Goal: Task Accomplishment & Management: Use online tool/utility

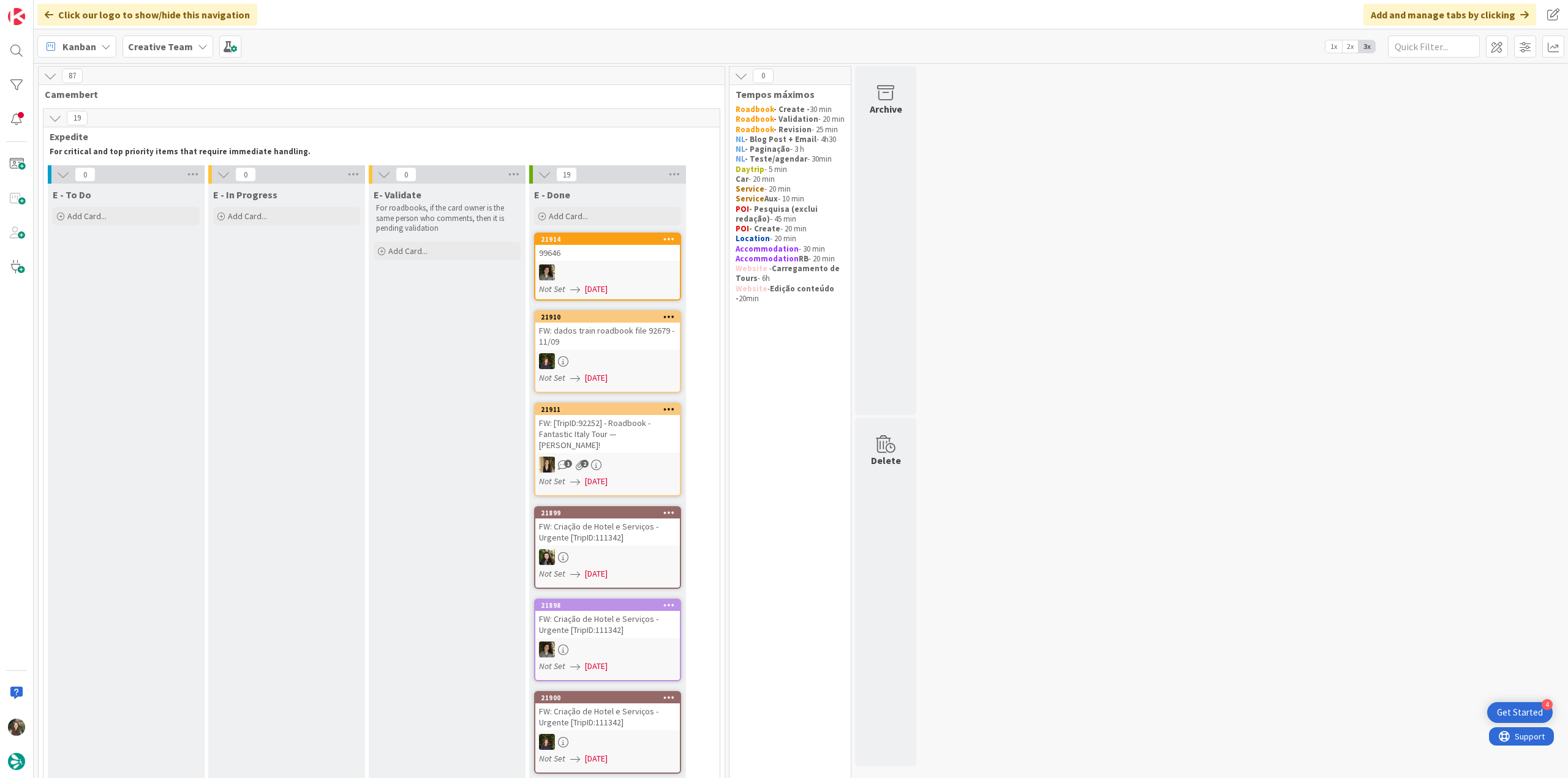
scroll to position [1102, 0]
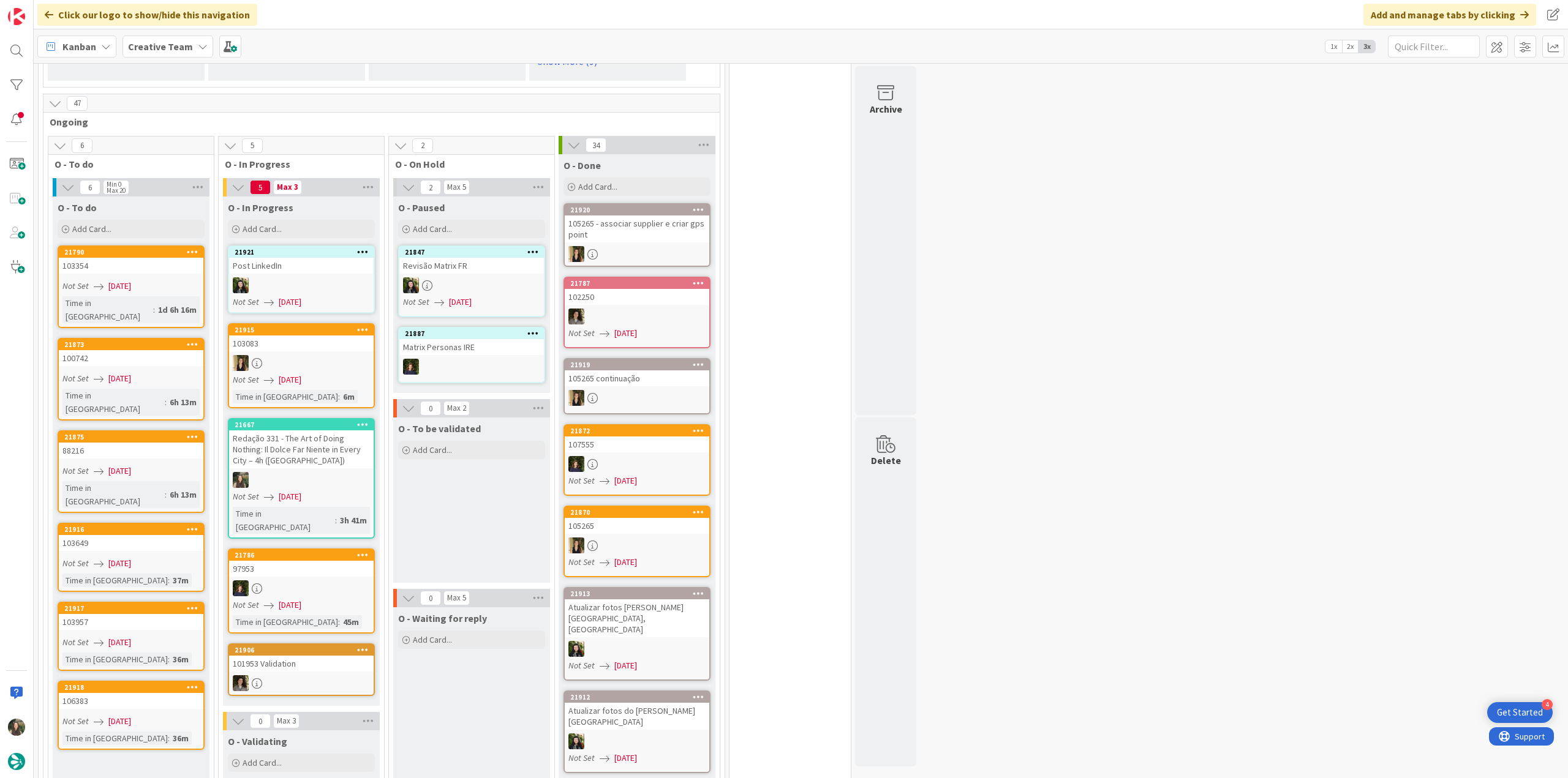
click at [340, 472] on div at bounding box center [301, 480] width 145 height 16
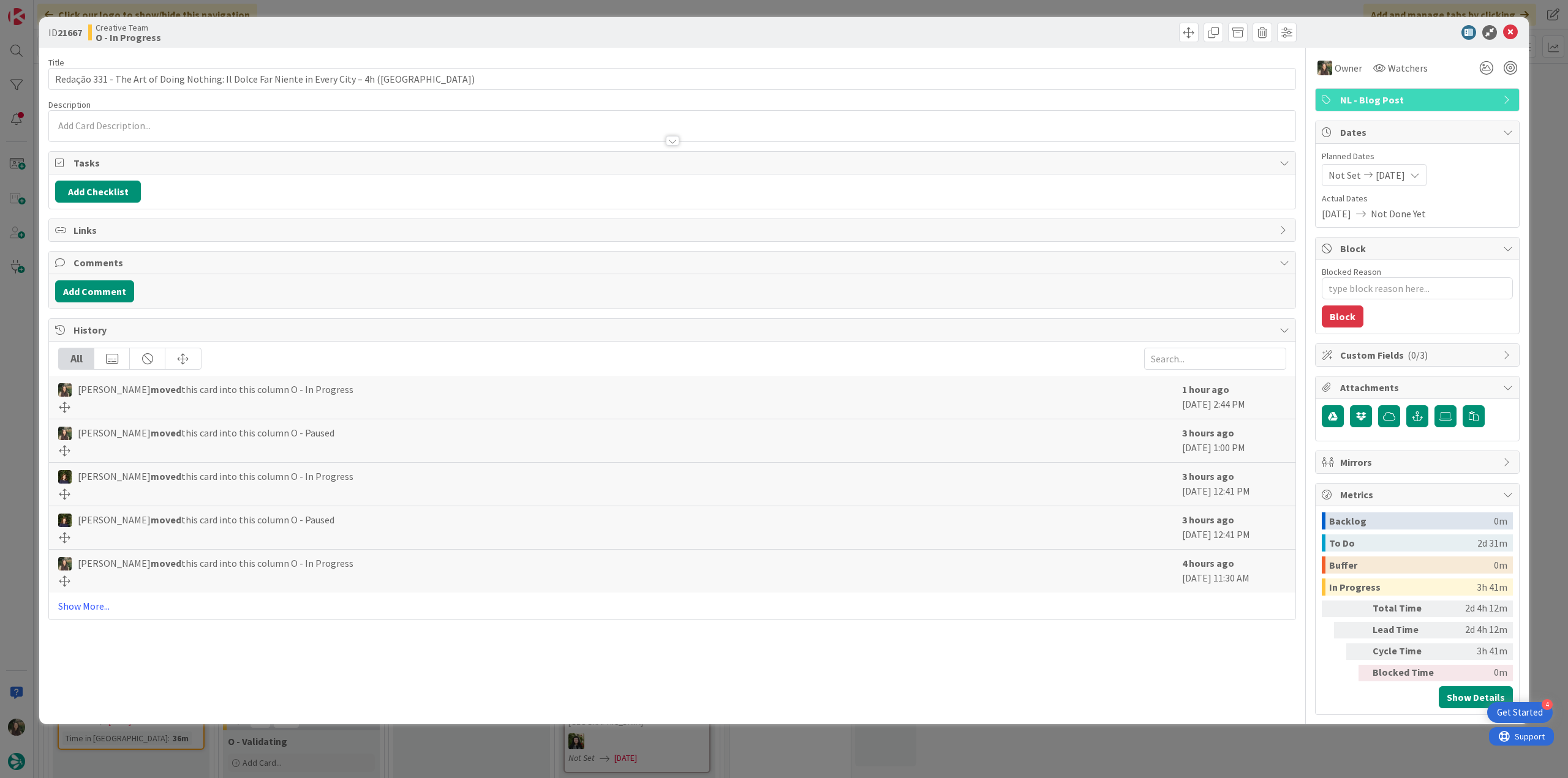
click at [1312, 750] on div "ID 21667 Creative Team O - In Progress Title 93 / 128 Redação 331 - The Art of …" at bounding box center [784, 389] width 1568 height 778
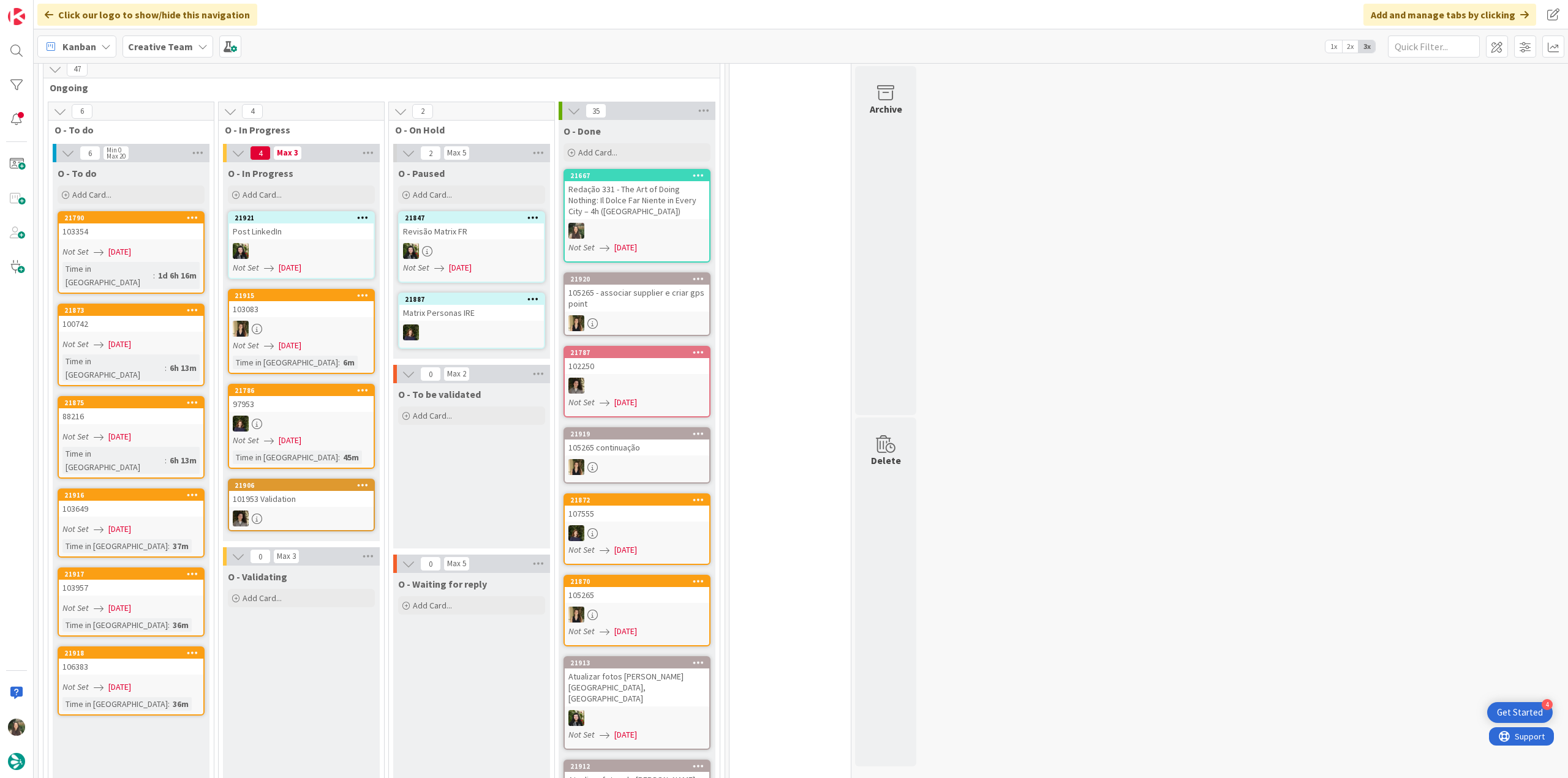
scroll to position [1102, 0]
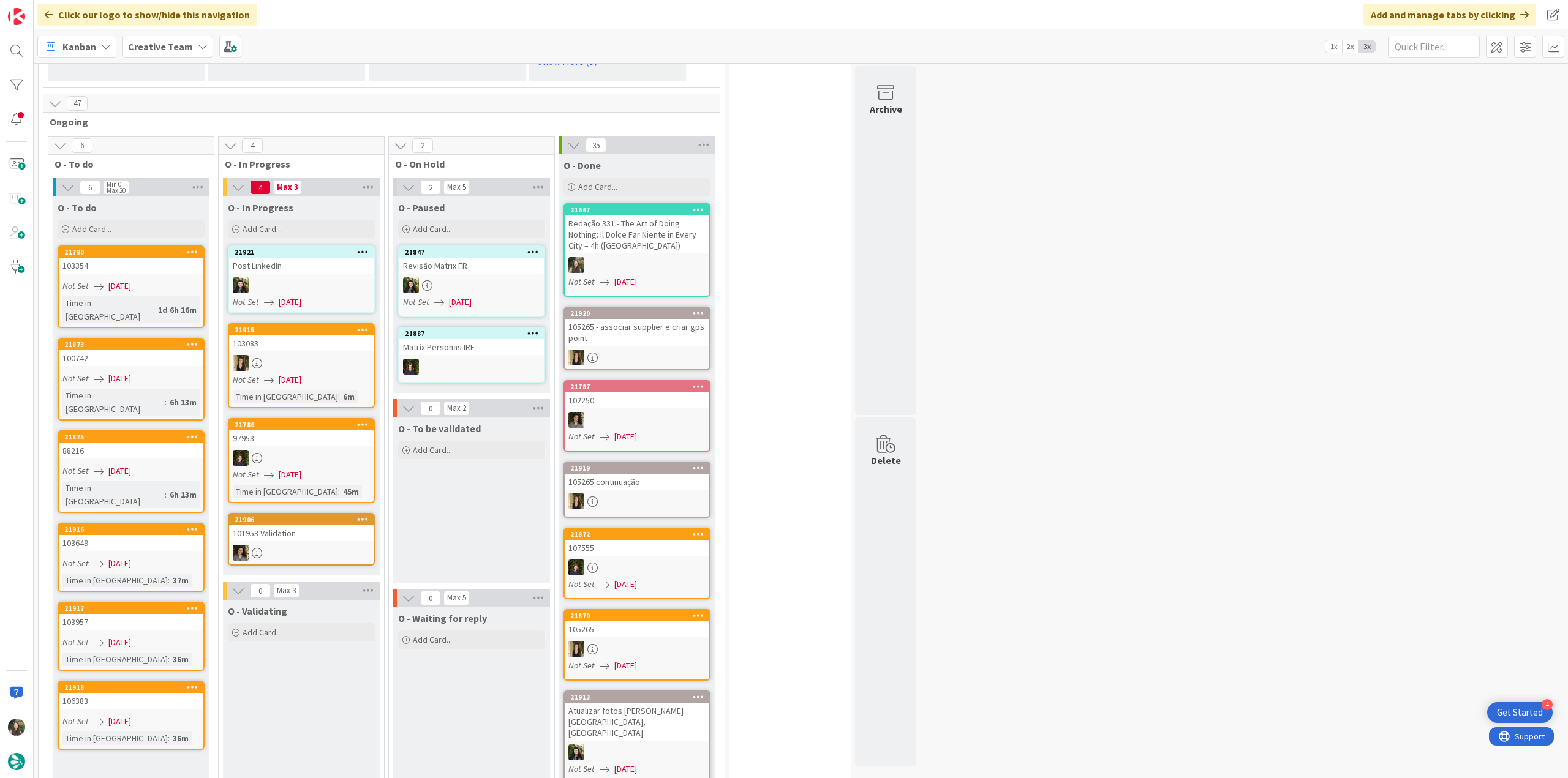
click at [142, 693] on div "106383" at bounding box center [131, 701] width 145 height 16
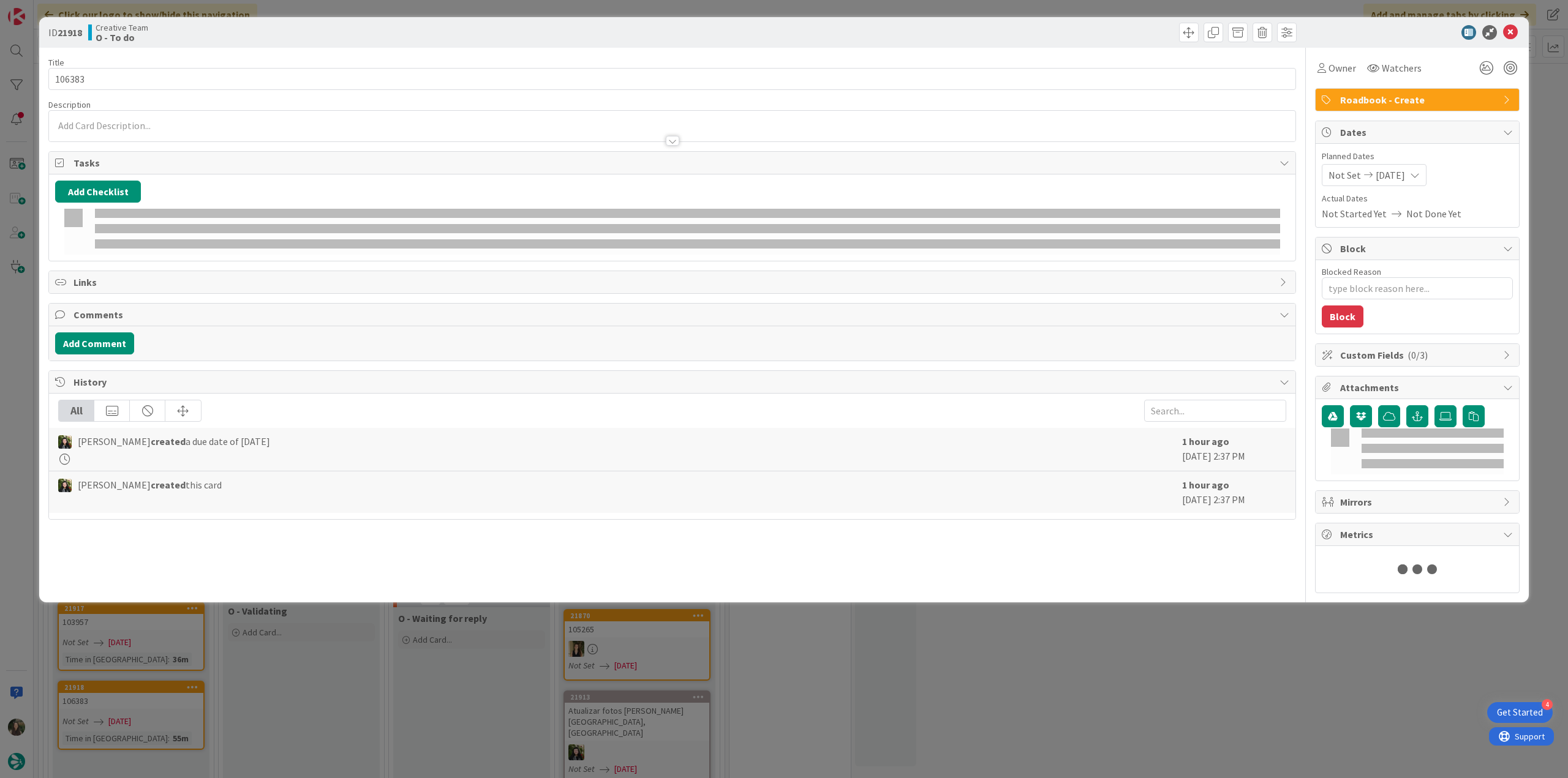
type textarea "x"
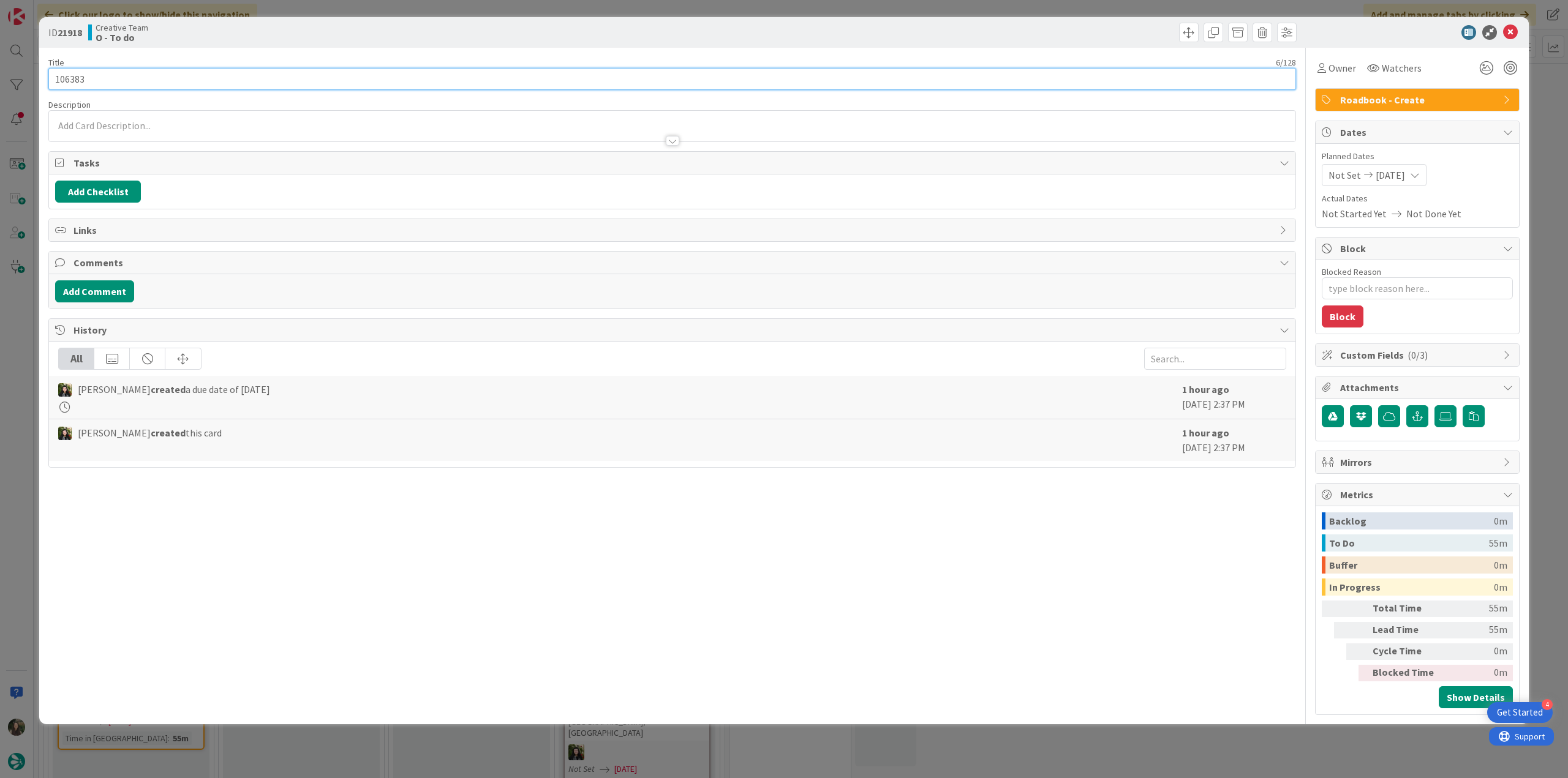
click at [74, 78] on input "106383" at bounding box center [672, 79] width 1248 height 22
drag, startPoint x: 13, startPoint y: 325, endPoint x: 41, endPoint y: 226, distance: 102.9
click at [13, 325] on div "ID 21918 Creative Team O - To do Title 6 / 128 106383 Description [PERSON_NAME]…" at bounding box center [784, 389] width 1568 height 778
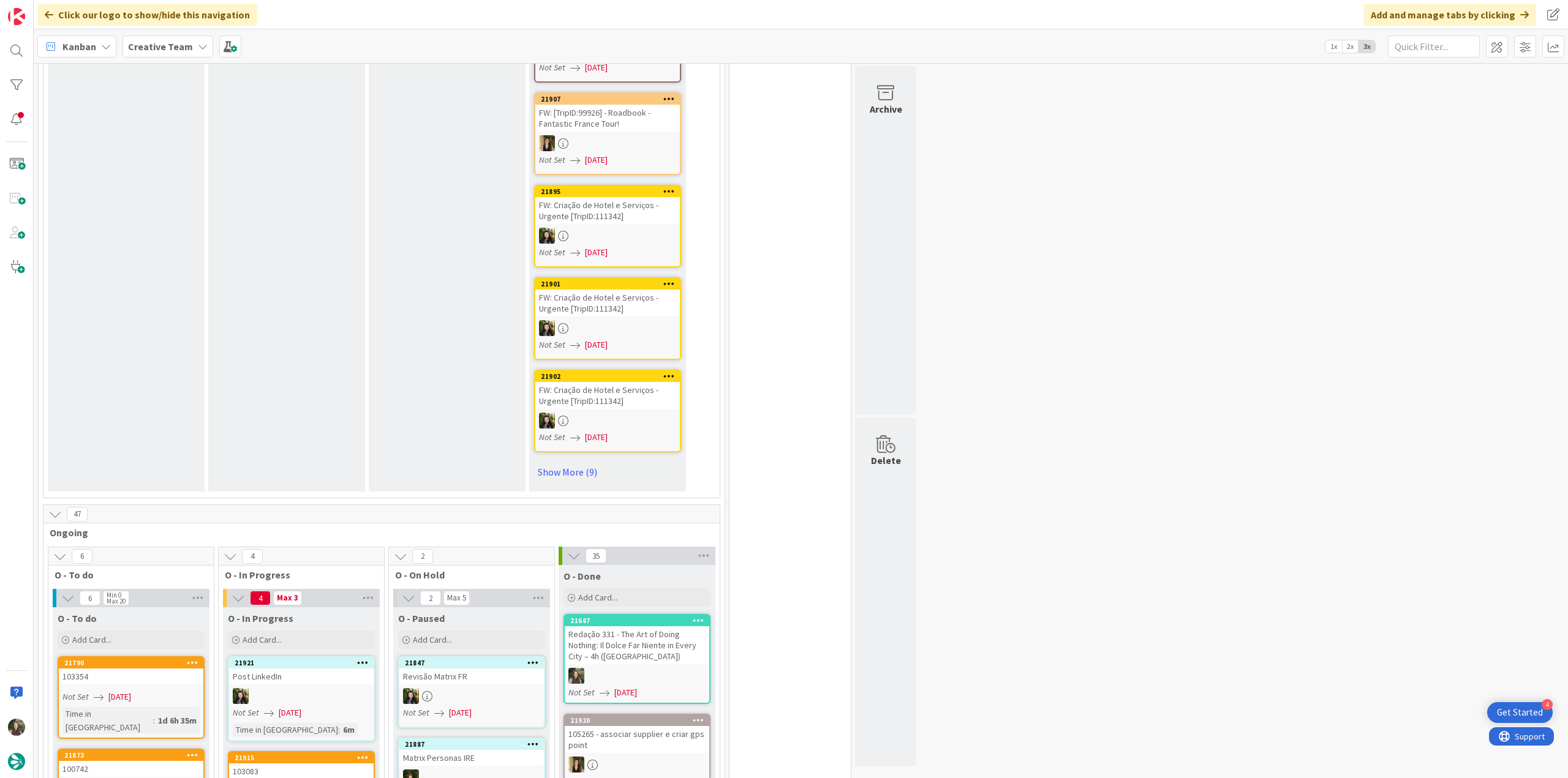
scroll to position [1102, 0]
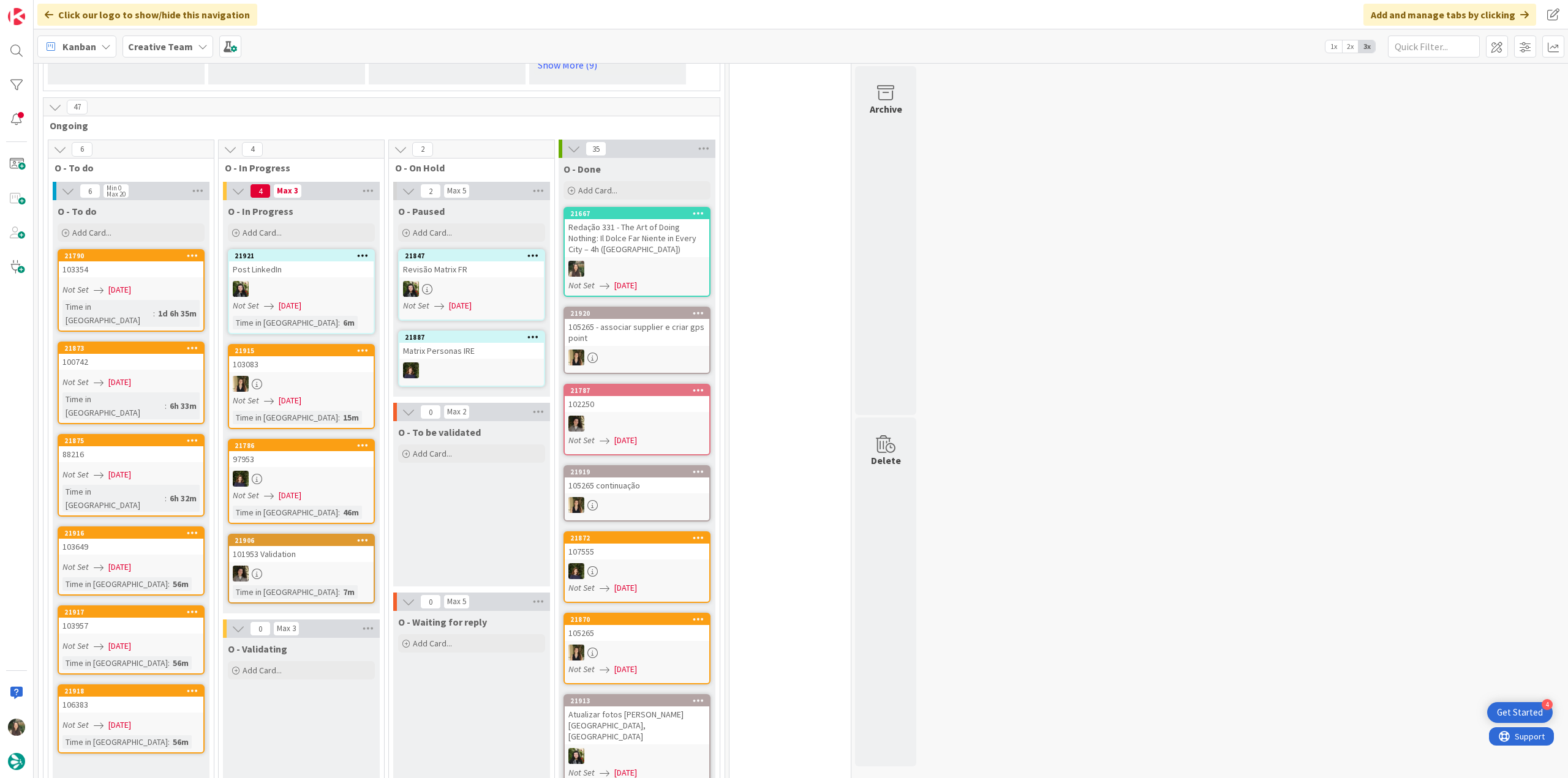
click at [99, 697] on div "106383" at bounding box center [131, 704] width 145 height 16
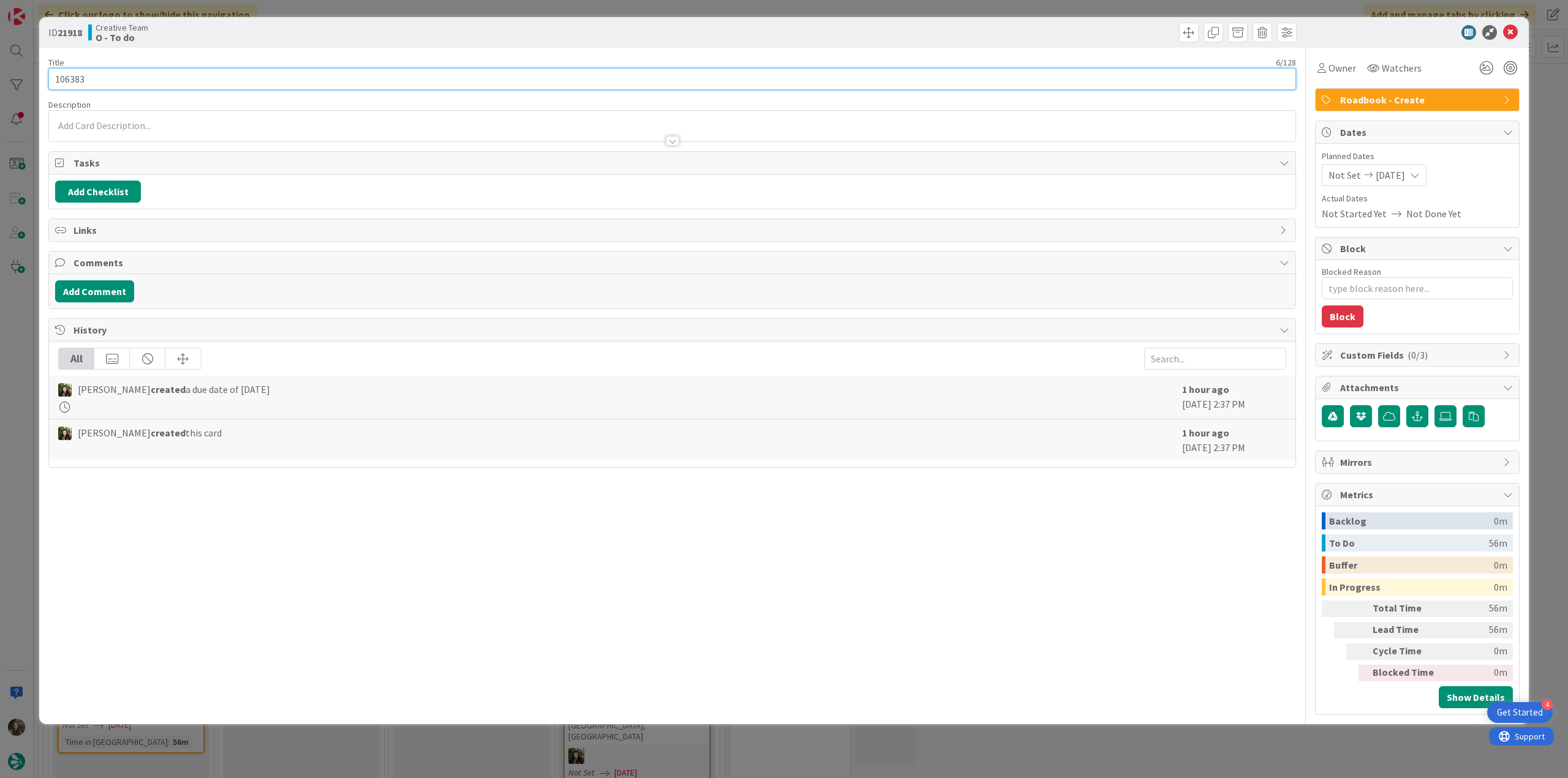
click at [72, 80] on input "106383" at bounding box center [672, 79] width 1248 height 22
click at [1356, 70] on div "Owner" at bounding box center [1336, 68] width 43 height 22
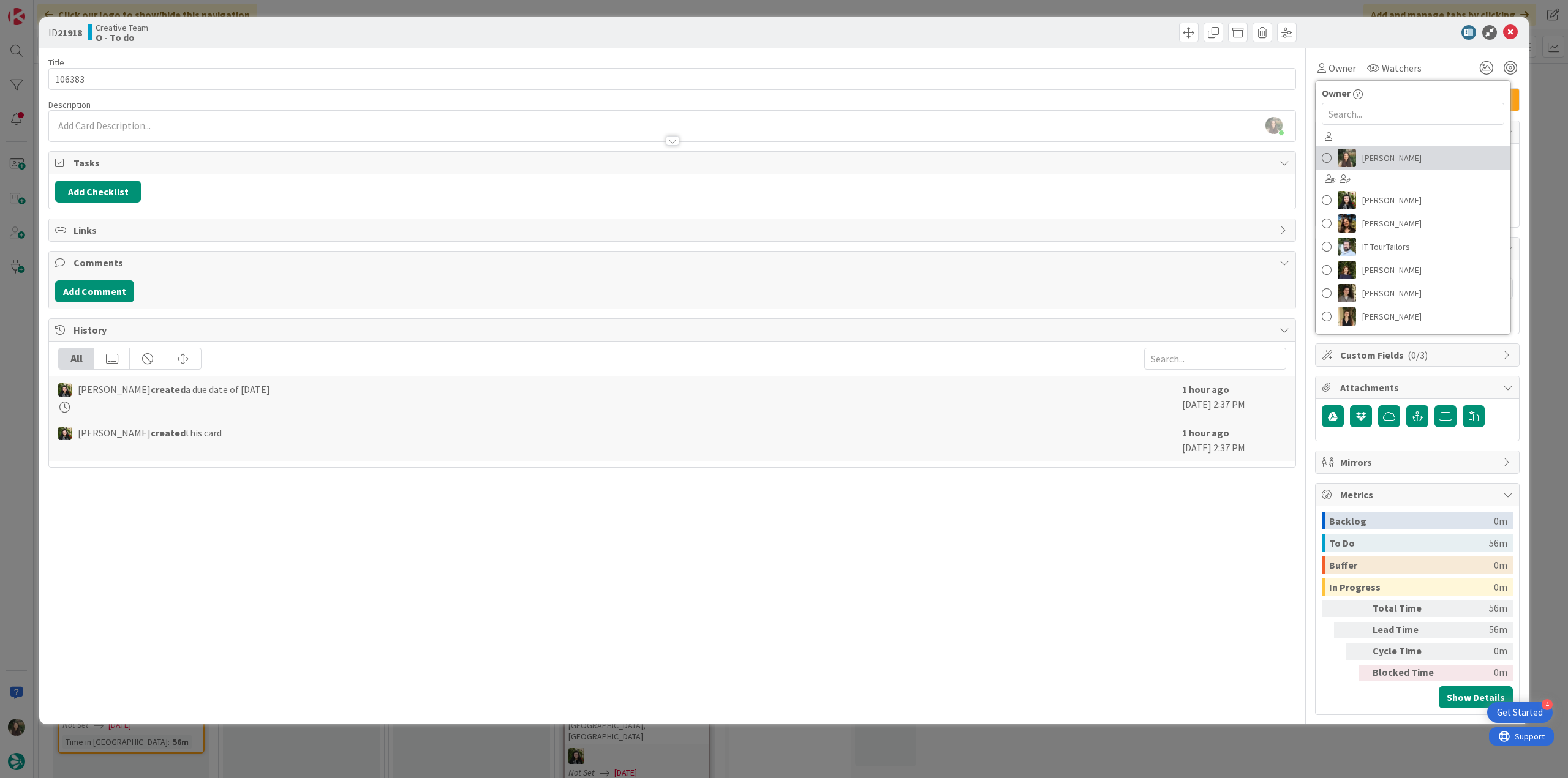
click at [1383, 154] on span "[PERSON_NAME]" at bounding box center [1392, 158] width 59 height 19
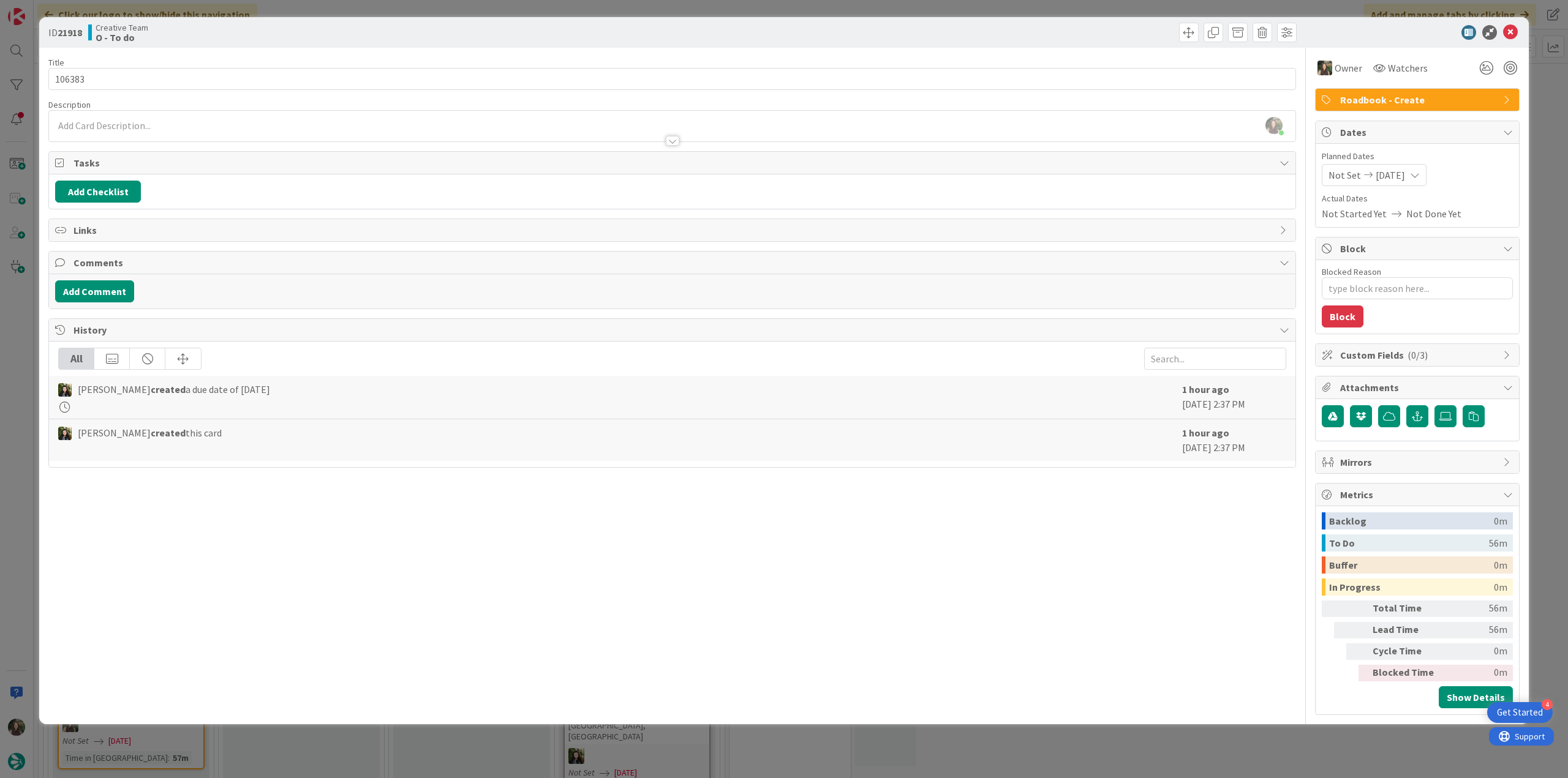
drag, startPoint x: 1541, startPoint y: 124, endPoint x: 1249, endPoint y: 224, distance: 308.6
click at [1542, 124] on div "ID 21918 Creative Team O - To do Title 6 / 128 106383 Description Inês Gonçalve…" at bounding box center [784, 389] width 1568 height 778
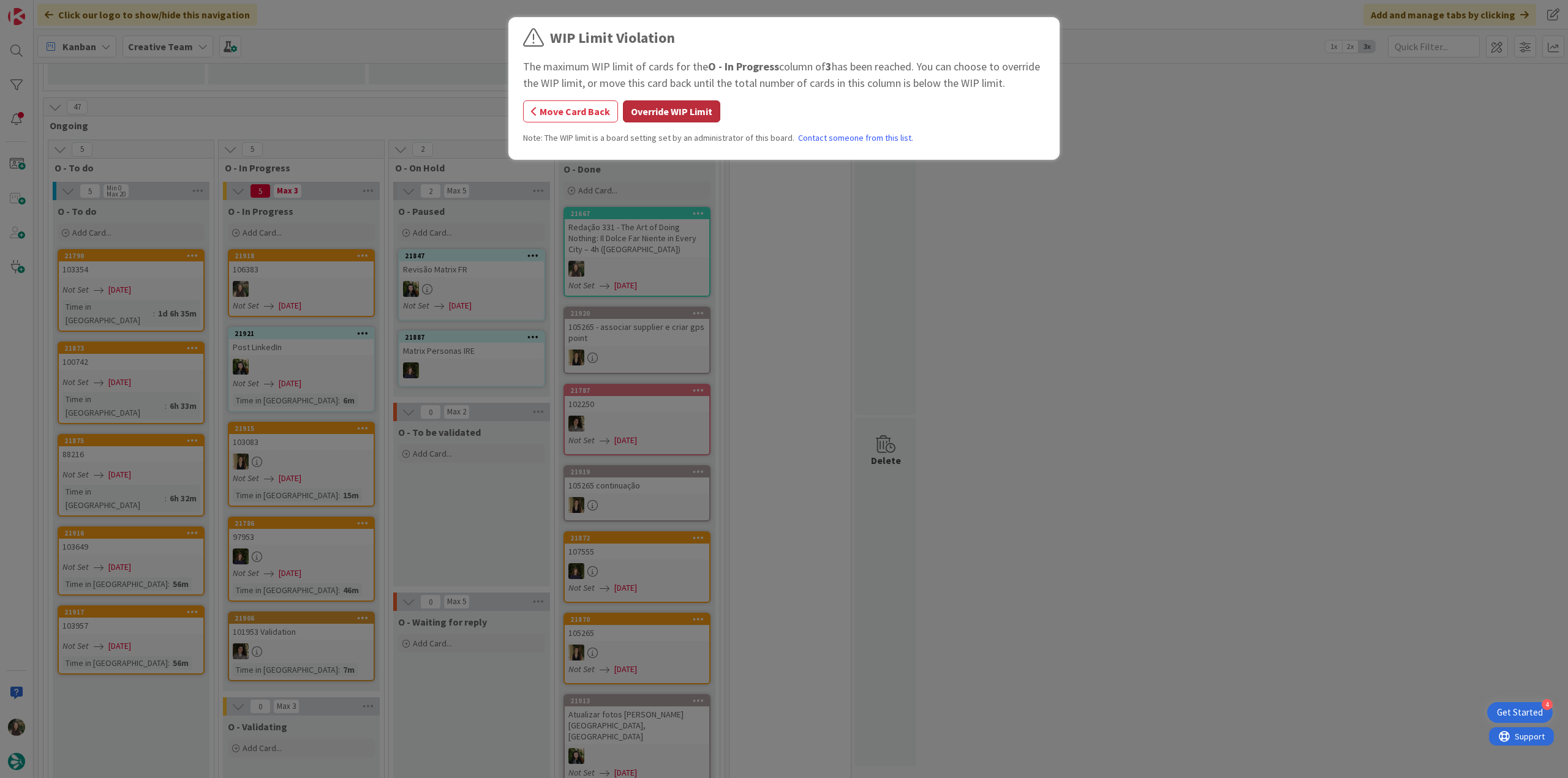
click at [668, 110] on button "Override WIP Limit" at bounding box center [671, 112] width 97 height 22
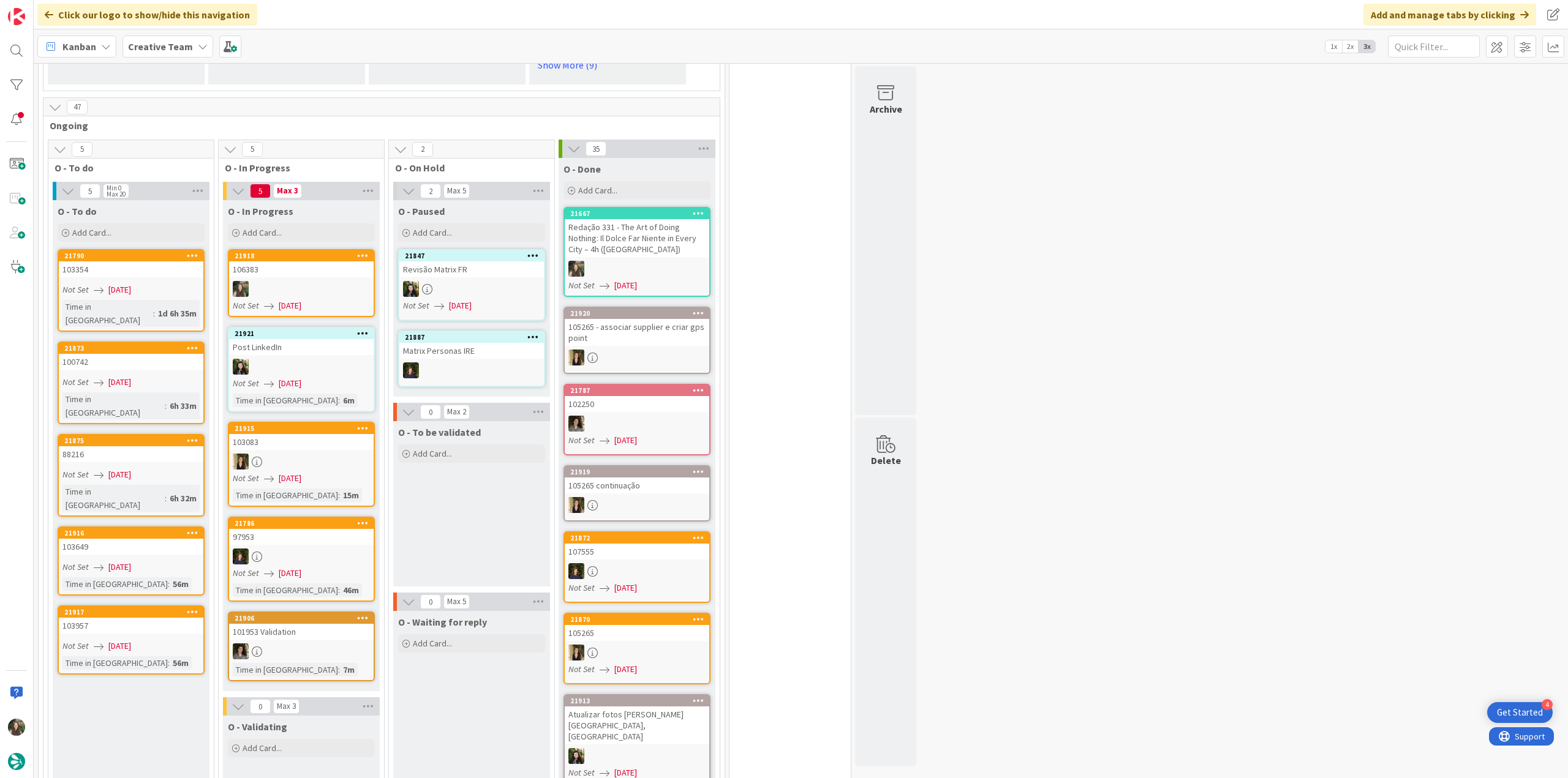
click at [604, 260] on div at bounding box center [637, 268] width 145 height 16
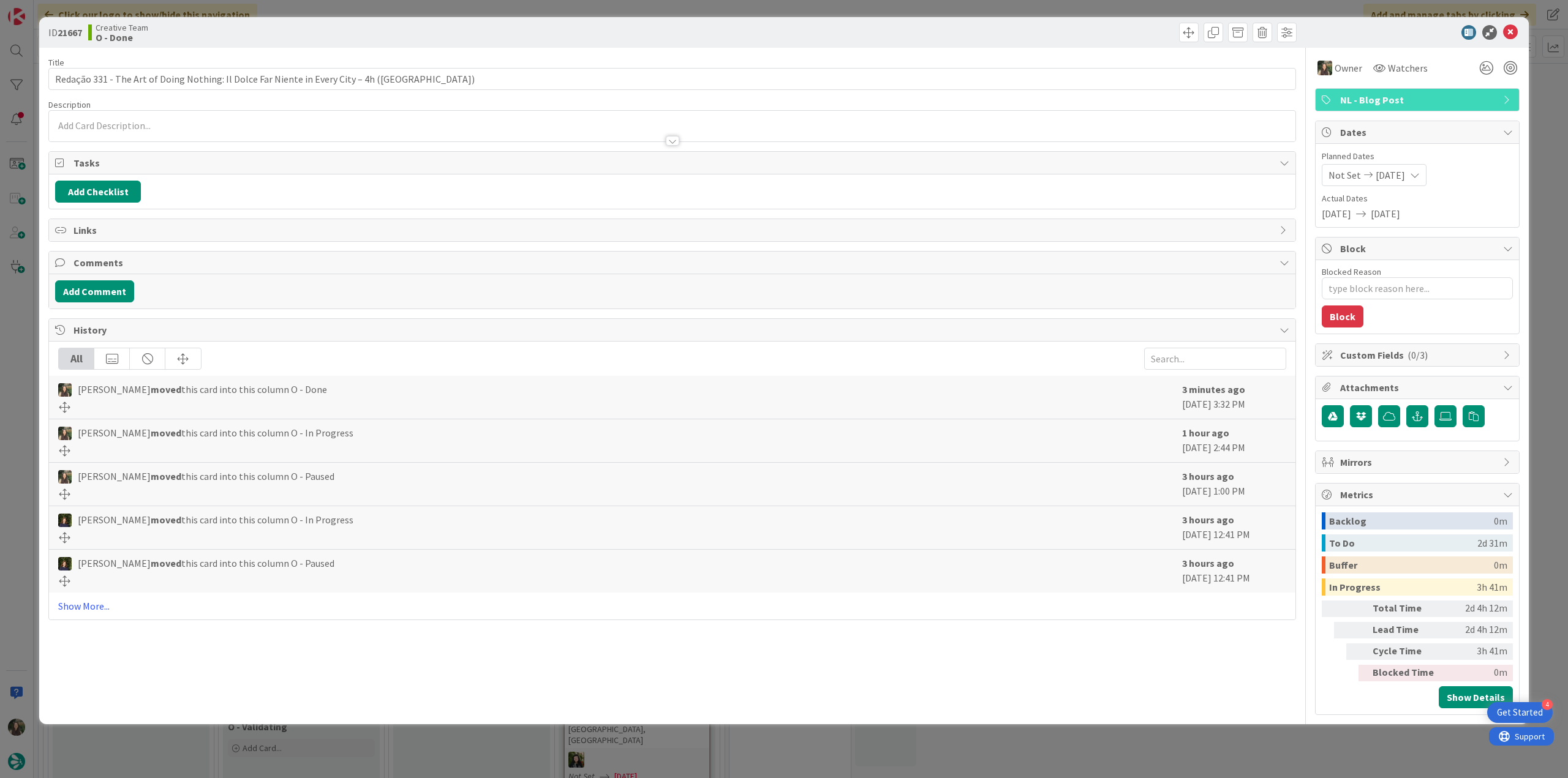
type textarea "x"
click at [1198, 751] on div "ID 21667 Creative Team O - Done Title 93 / 128 Redação 331 - The Art of Doing N…" at bounding box center [784, 389] width 1568 height 778
